Goal: Task Accomplishment & Management: Manage account settings

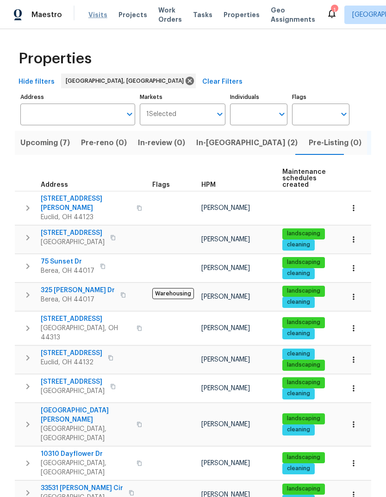
click at [98, 14] on span "Visits" at bounding box center [97, 14] width 19 height 9
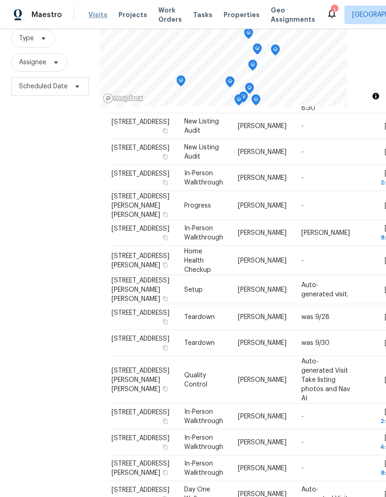
scroll to position [205, 0]
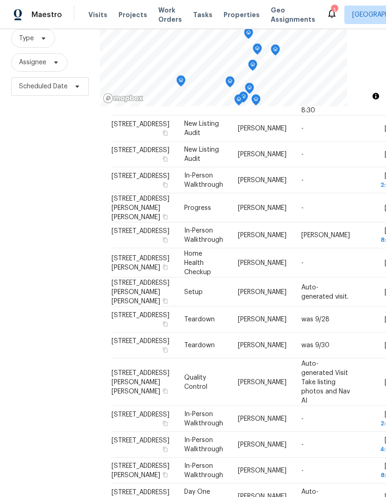
click at [75, 166] on div "Filters Reset ​ Type Assignee Scheduled Date" at bounding box center [50, 236] width 100 height 536
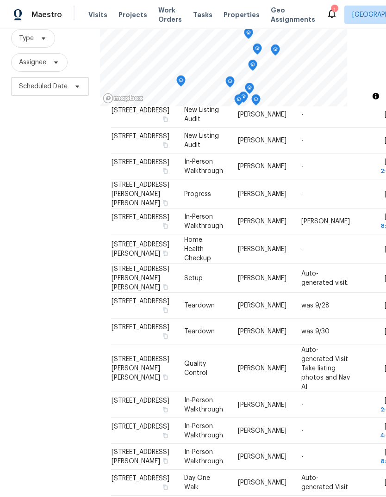
scroll to position [218, 0]
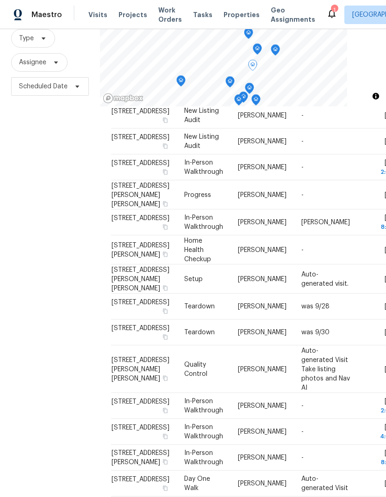
click at [376, 82] on span at bounding box center [383, 78] width 14 height 8
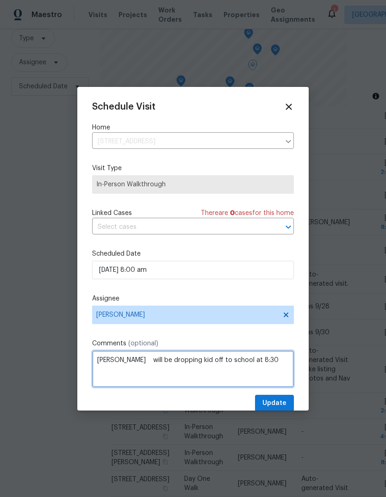
click at [127, 360] on textarea "Becky. will be dropping kid off to school at 8:30" at bounding box center [193, 368] width 202 height 37
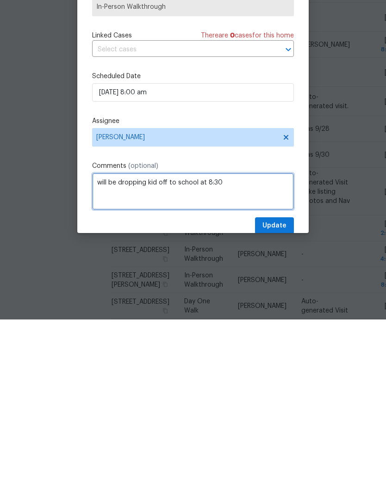
type textarea "will be dropping kid off to school at 8:30"
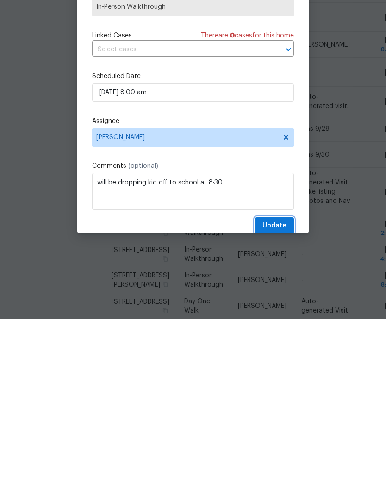
click at [283, 398] on span "Update" at bounding box center [274, 404] width 24 height 12
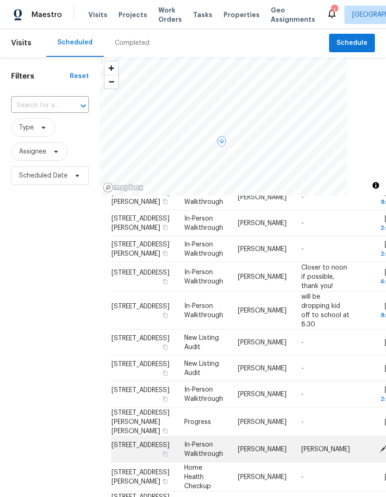
scroll to position [72, 0]
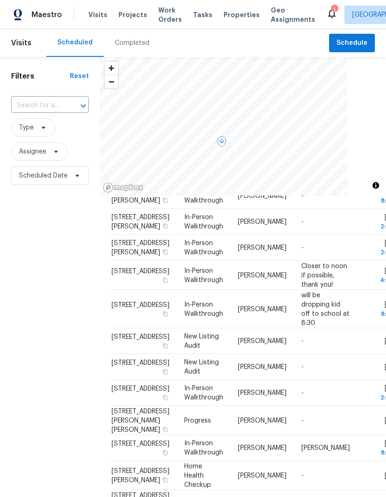
click at [63, 307] on div "Filters Reset ​ Type Assignee Scheduled Date" at bounding box center [50, 325] width 100 height 536
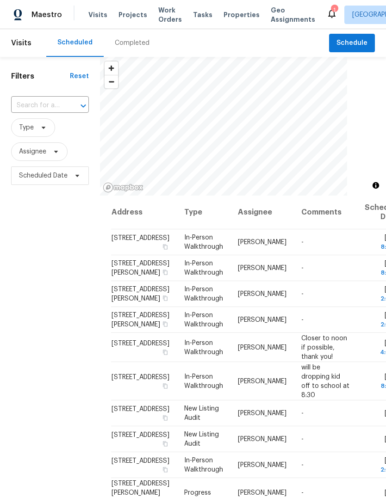
scroll to position [0, 0]
